Goal: Navigation & Orientation: Find specific page/section

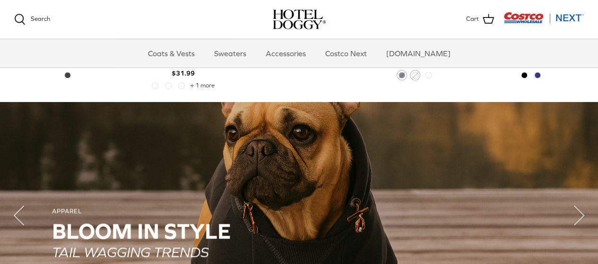
scroll to position [567, 0]
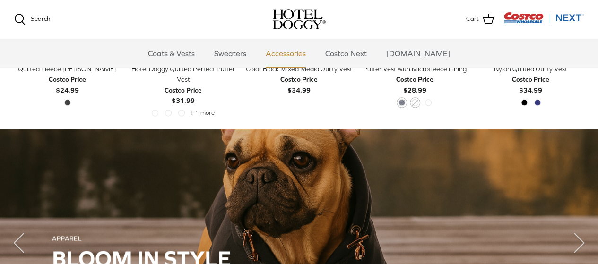
click at [312, 55] on link "Accessories" at bounding box center [285, 53] width 57 height 28
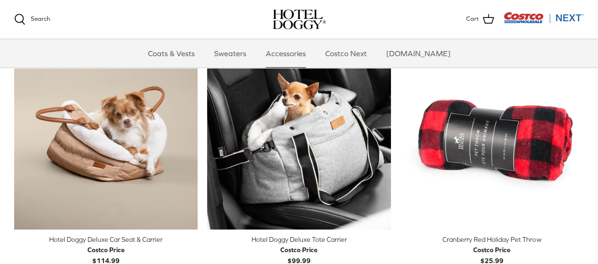
scroll to position [198, 0]
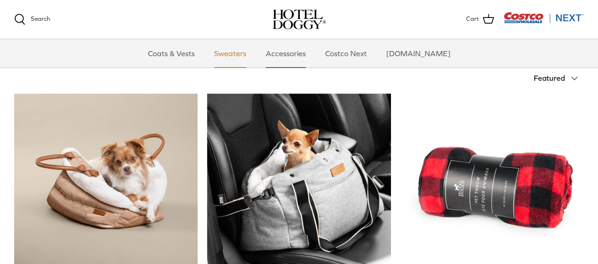
click at [243, 54] on link "Sweaters" at bounding box center [230, 53] width 49 height 28
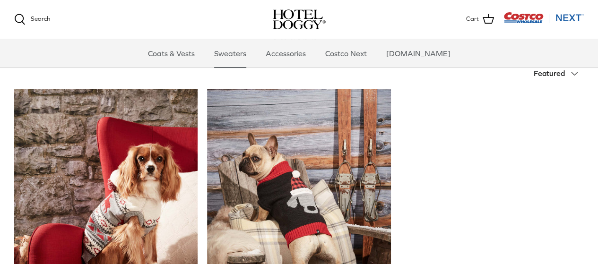
scroll to position [283, 0]
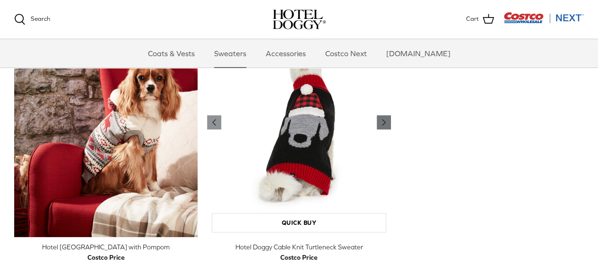
click at [385, 127] on icon "Right" at bounding box center [383, 122] width 11 height 11
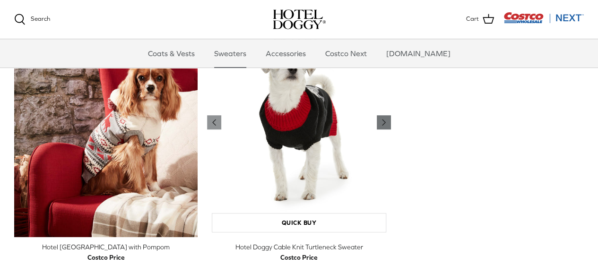
click at [385, 127] on icon "Right" at bounding box center [383, 122] width 11 height 11
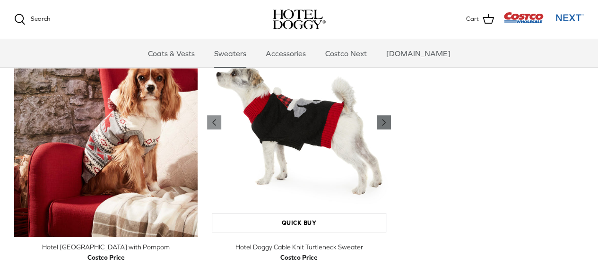
click at [382, 125] on icon "Right" at bounding box center [383, 122] width 11 height 11
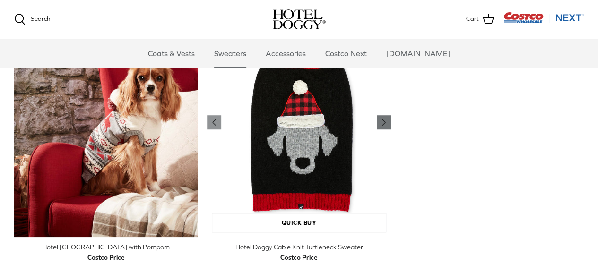
click at [382, 125] on icon "Right" at bounding box center [383, 122] width 11 height 11
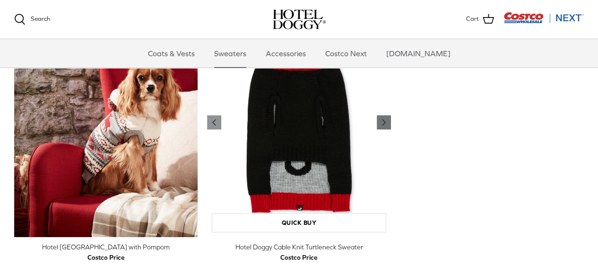
click at [382, 125] on icon "Right" at bounding box center [383, 122] width 11 height 11
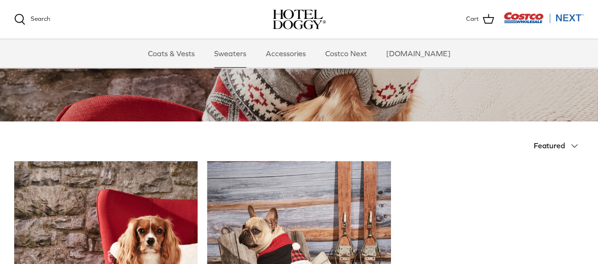
scroll to position [94, 0]
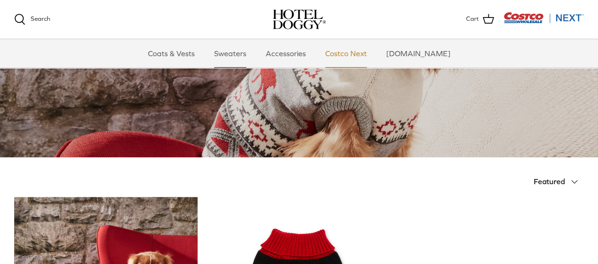
click at [349, 55] on link "Costco Next" at bounding box center [346, 53] width 59 height 28
